Goal: Task Accomplishment & Management: Manage account settings

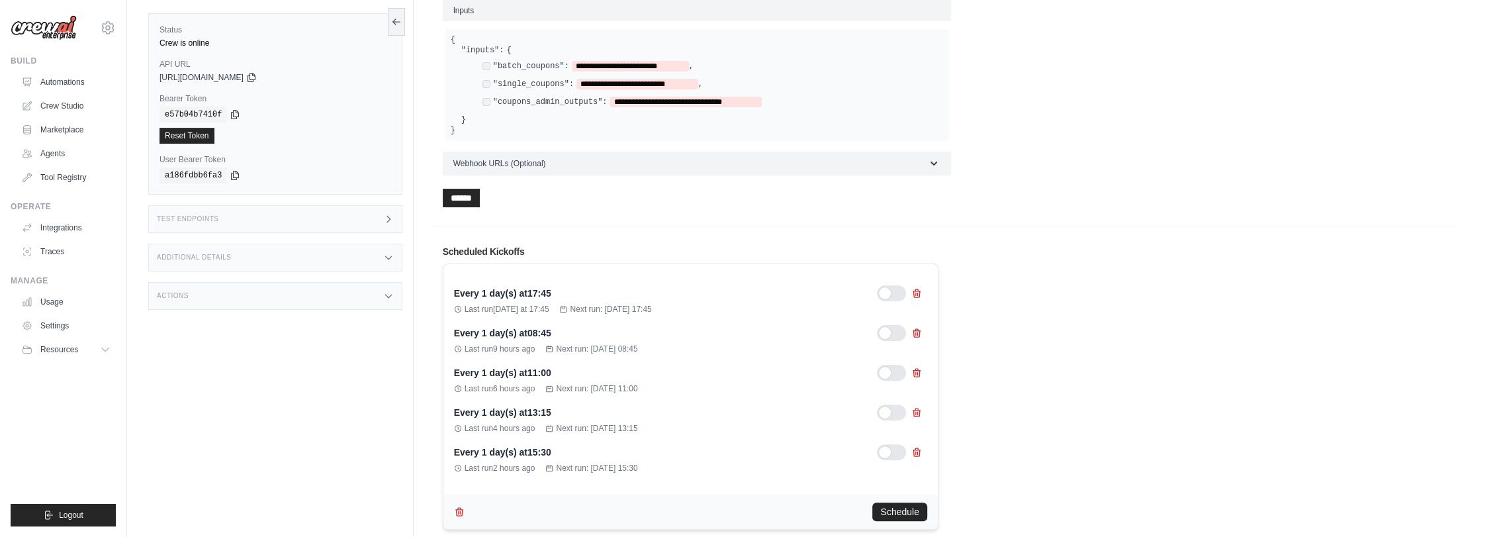
scroll to position [220, 0]
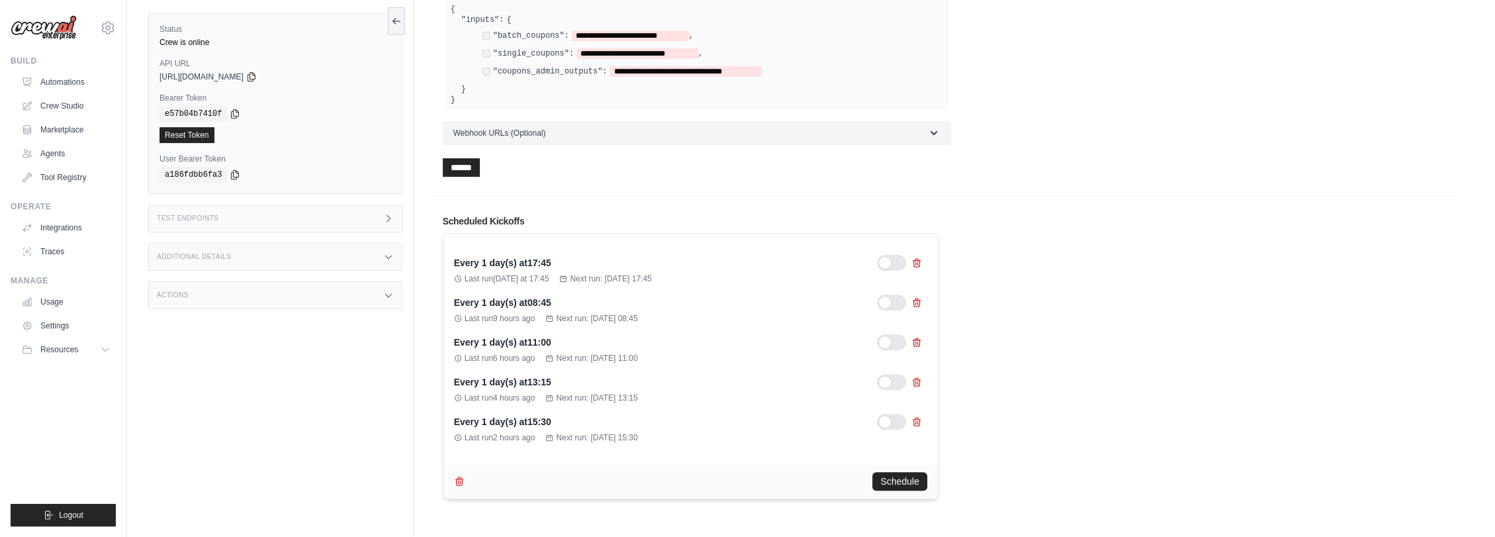
drag, startPoint x: 567, startPoint y: 263, endPoint x: 651, endPoint y: 261, distance: 84.8
click at [650, 261] on div "Every 1 day(s) at 17:45" at bounding box center [690, 263] width 473 height 16
drag, startPoint x: 746, startPoint y: 263, endPoint x: 994, endPoint y: 231, distance: 250.3
click at [765, 236] on div "Every 1 day(s) at 17:45 Last run [DATE] at 17:45 Next run: [DATE] 17:45 Every 1…" at bounding box center [690, 349] width 494 height 230
click at [1105, 228] on div "Every 1 day(s) at 17:45 Last run [DATE] at 17:45 Next run: [DATE] 17:45 Every 1…" at bounding box center [944, 363] width 1002 height 271
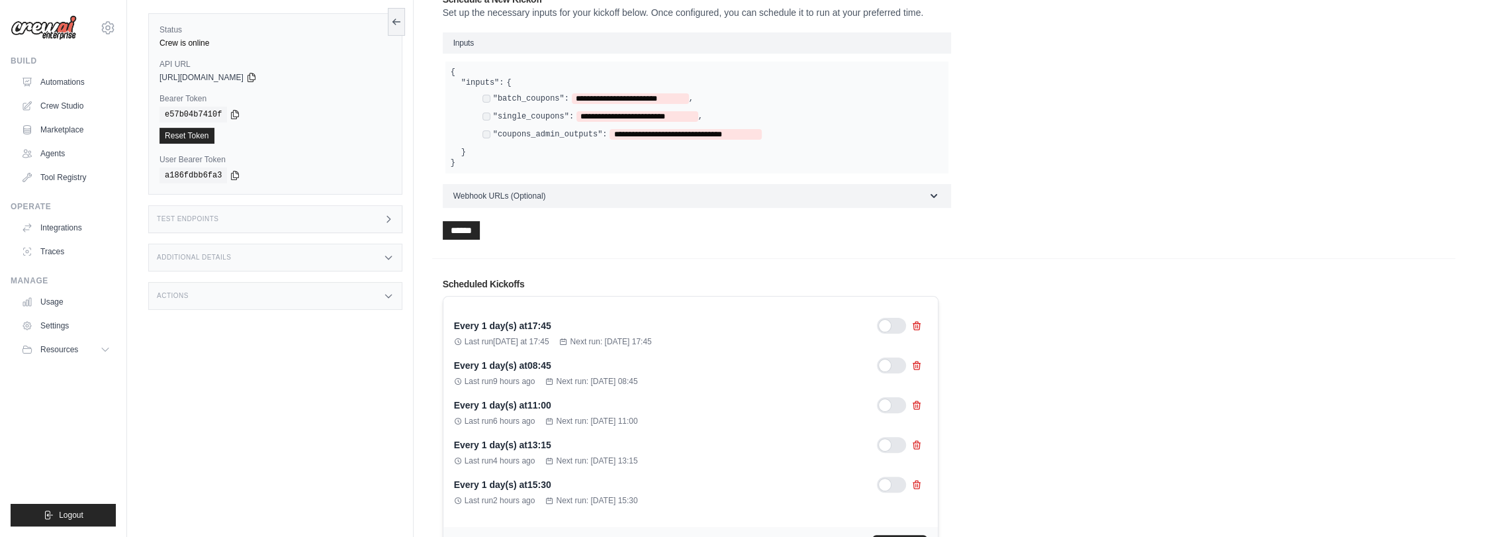
scroll to position [0, 0]
